Goal: Ask a question

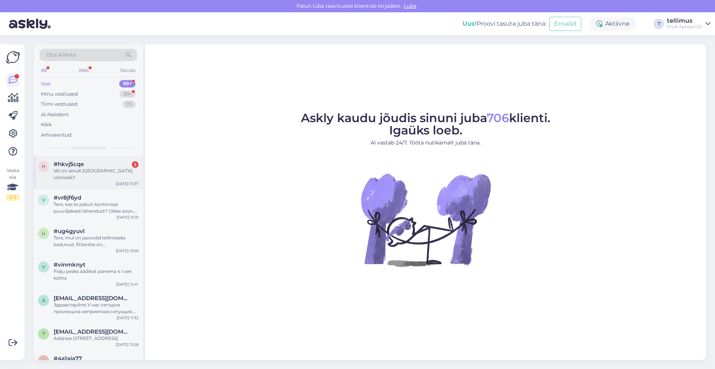
click at [95, 164] on div "#hkvj5cqe 3" at bounding box center [96, 164] width 85 height 7
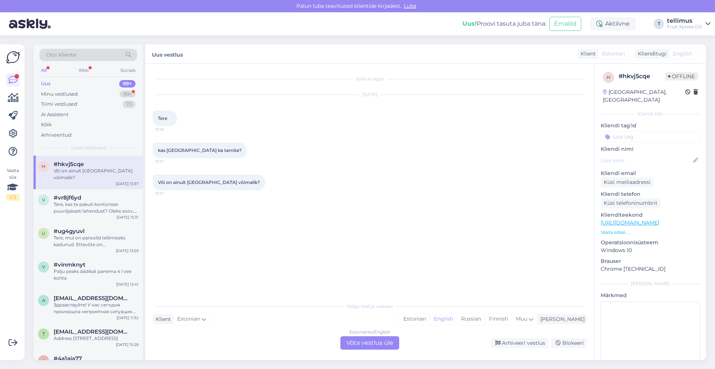
click at [359, 343] on div "Estonian to English Võta vestlus üle" at bounding box center [369, 342] width 59 height 13
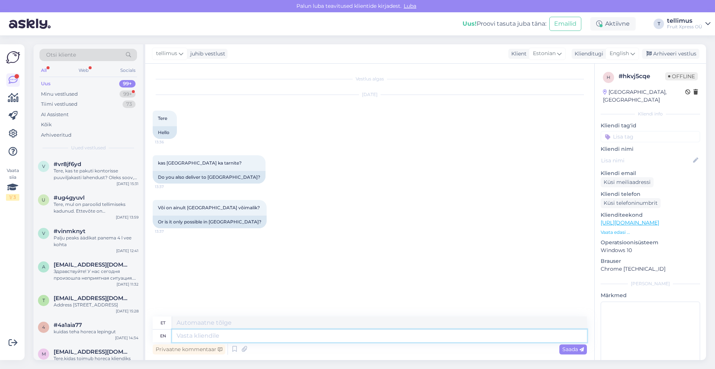
click at [315, 336] on textarea at bounding box center [379, 336] width 415 height 13
type textarea "Tere!"
type textarea "Tere! Eraisikul"
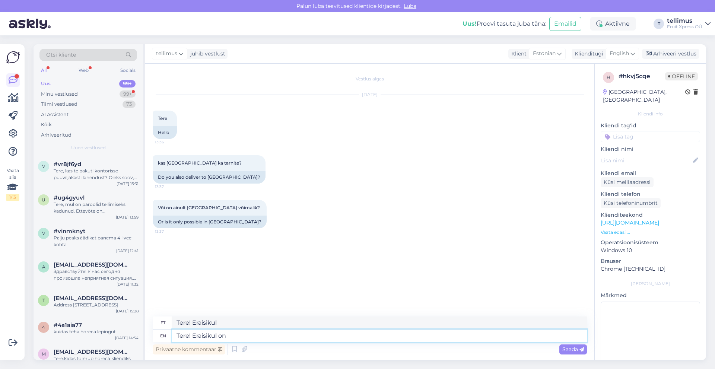
type textarea "Tere! Eraisikul on"
type textarea "Tere! Eraisikul peal"
type textarea "Tere! Eraisikul on võimalik t"
type textarea "Tere! Eraisikul on võimalik"
type textarea "Tere! Eraisikul on võimalik tellida a"
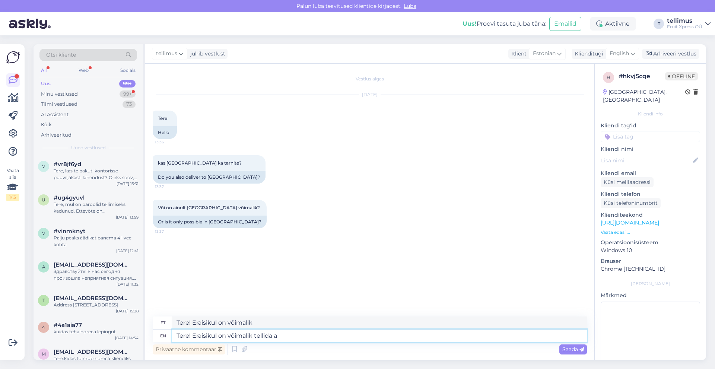
type textarea "Tere! Eraisikul on võimalik tellida"
type textarea "Tere! Eraisikul on võimalik tellida ainult"
type textarea "Tere! Eraisikul on võimalik tellida ainult [GEOGRAPHIC_DATA]"
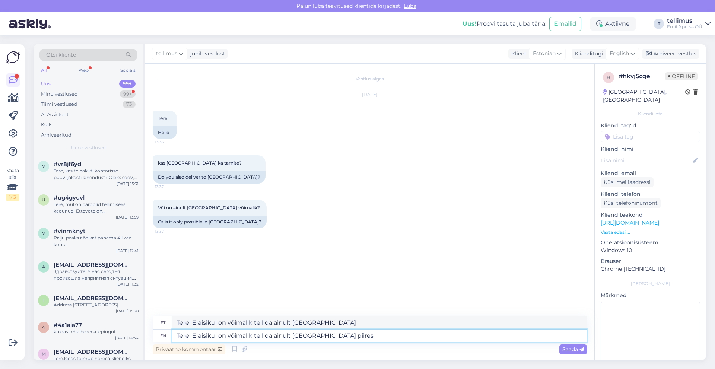
type textarea "Tere! Eraisikul on võimalik tellida ainult [GEOGRAPHIC_DATA] piires."
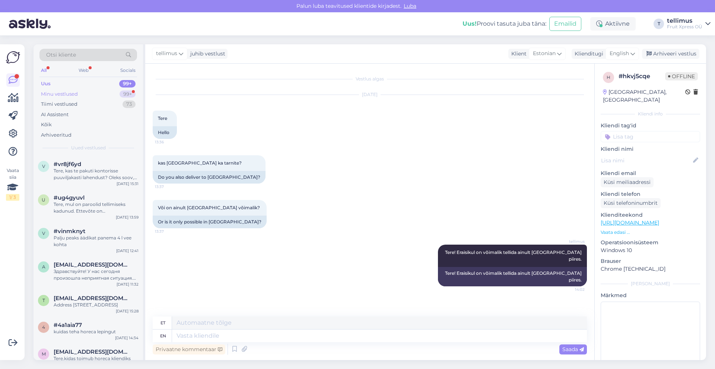
click at [73, 95] on div "Minu vestlused" at bounding box center [59, 94] width 37 height 7
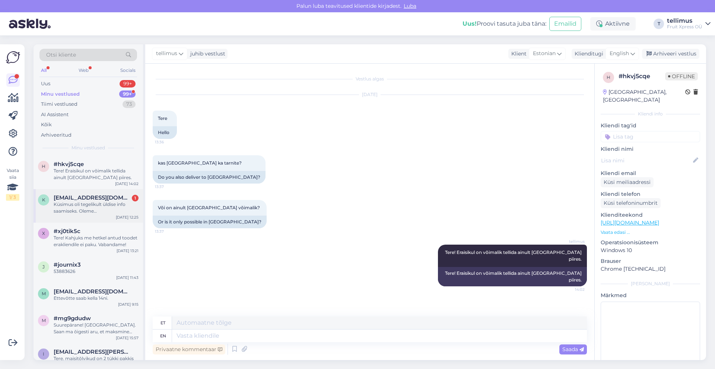
click at [117, 207] on div "Küsimus oli tegelikult üldise info saamiseks. Oleme raamatupidamisbüroo ning so…" at bounding box center [96, 207] width 85 height 13
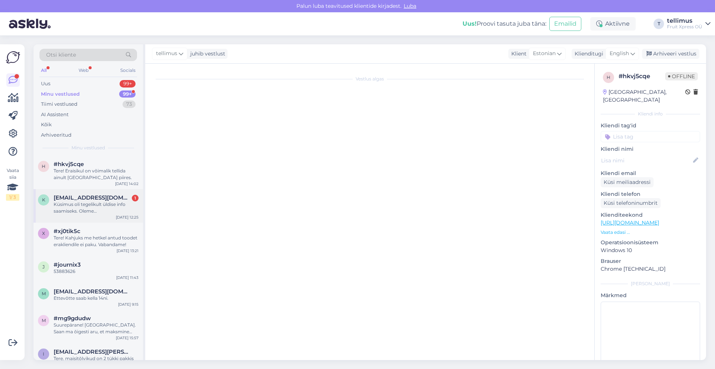
scroll to position [7, 0]
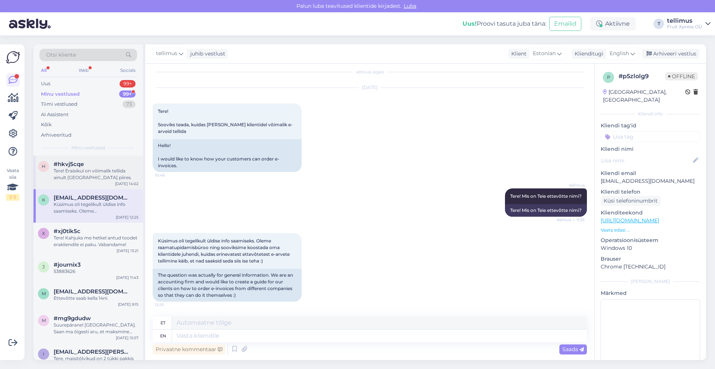
click at [92, 180] on div "Tere! Eraisikul on võimalik tellida ainult [GEOGRAPHIC_DATA] piires." at bounding box center [96, 174] width 85 height 13
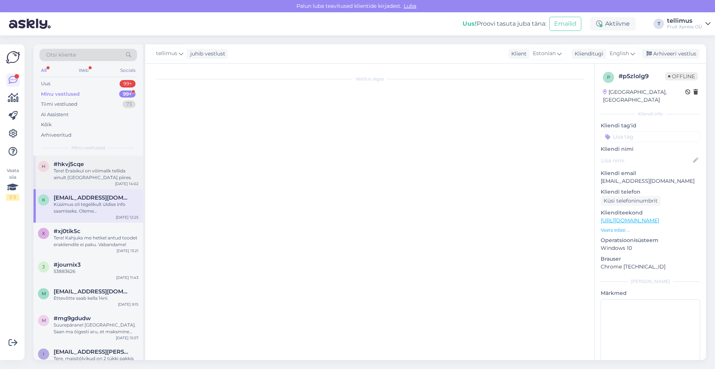
scroll to position [0, 0]
